Goal: Task Accomplishment & Management: Use online tool/utility

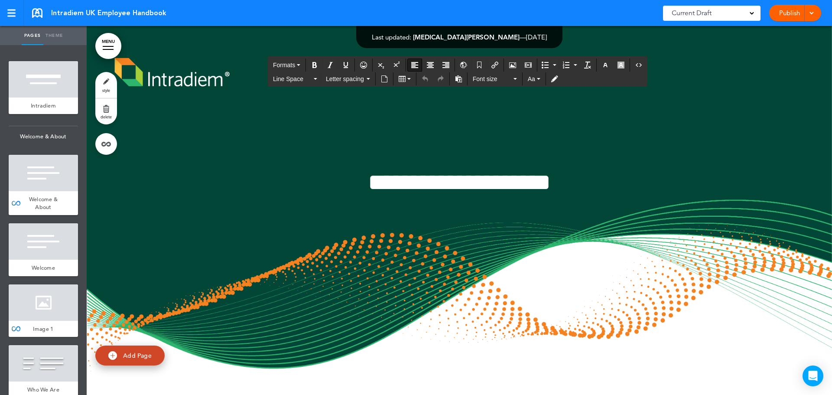
scroll to position [6584, 0]
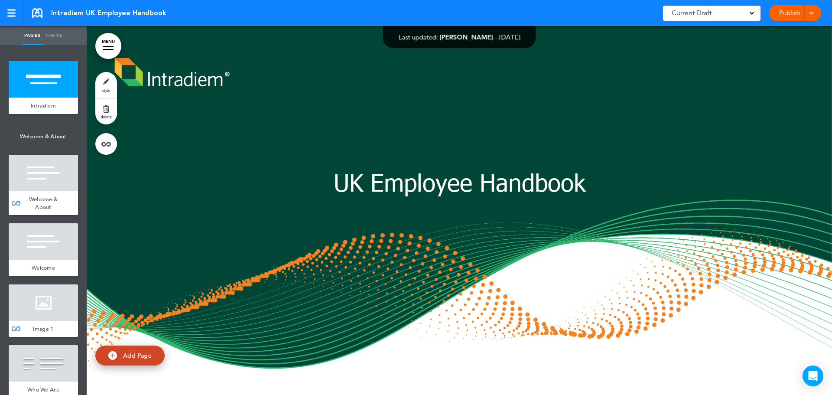
click at [813, 12] on span at bounding box center [811, 13] width 6 height 6
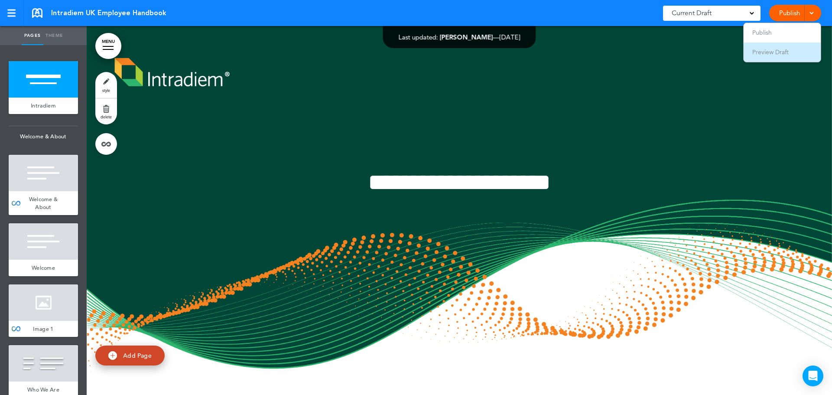
click at [777, 48] on li "Preview Draft" at bounding box center [781, 51] width 77 height 19
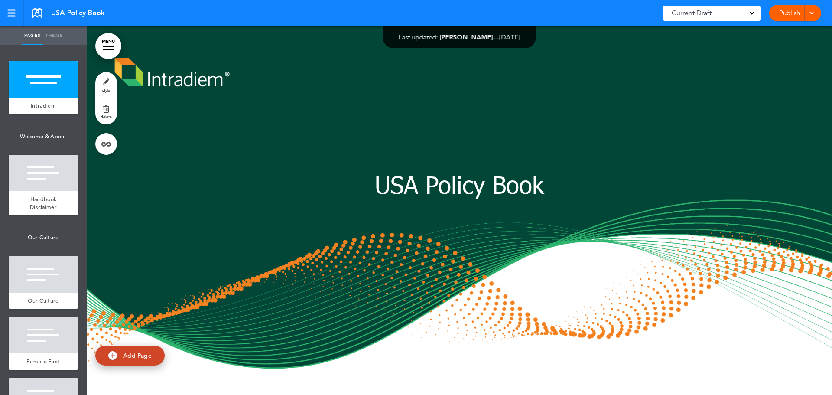
click at [810, 15] on span at bounding box center [811, 13] width 6 height 6
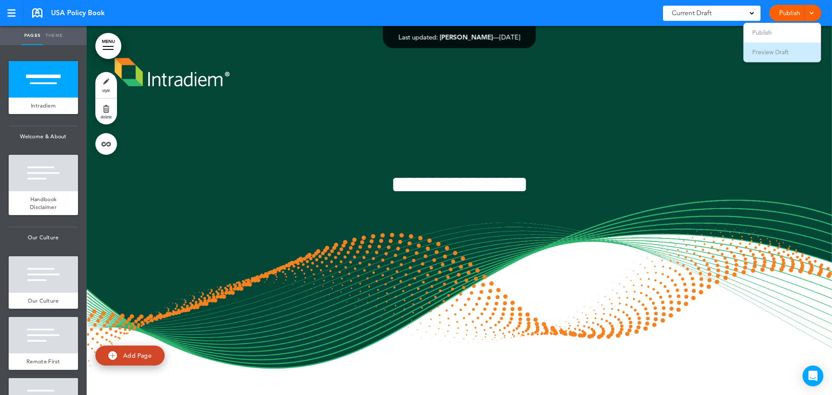
click at [781, 51] on span "Preview Draft" at bounding box center [770, 52] width 36 height 8
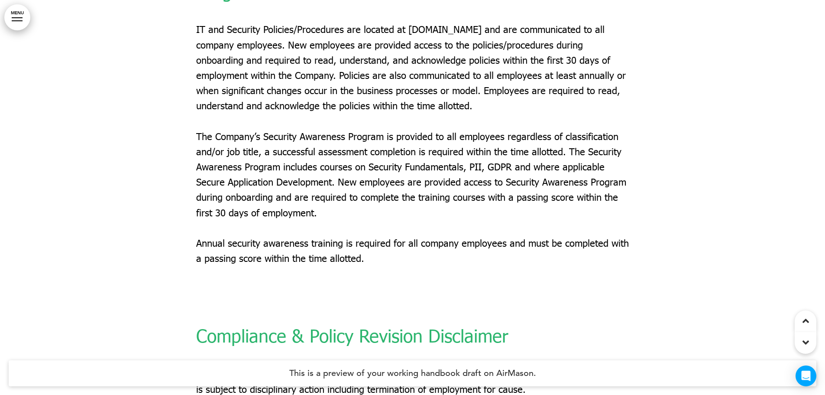
scroll to position [49857, 0]
